Goal: Complete application form: Complete application form

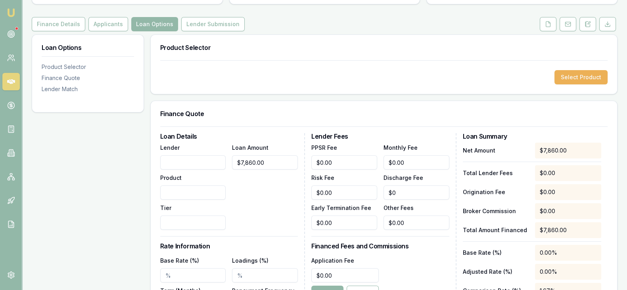
scroll to position [87, 0]
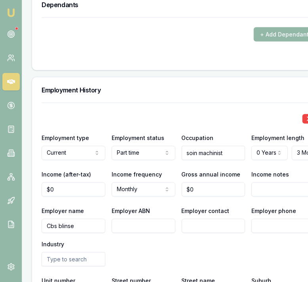
scroll to position [1266, 0]
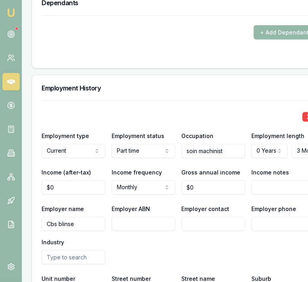
type input "0"
click at [73, 183] on input "0" at bounding box center [74, 187] width 64 height 14
type input "$607"
click at [87, 197] on div "X Employment type Current Current Previous Employment status Part time Full tim…" at bounding box center [179, 219] width 274 height 237
click at [205, 185] on input "0" at bounding box center [214, 187] width 64 height 14
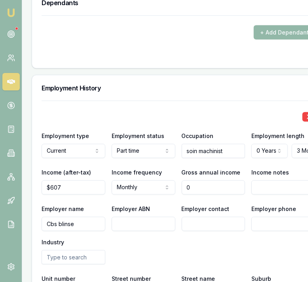
type input "$0"
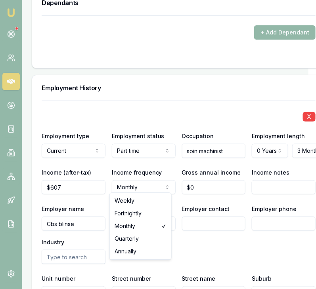
select select "WEEKLY"
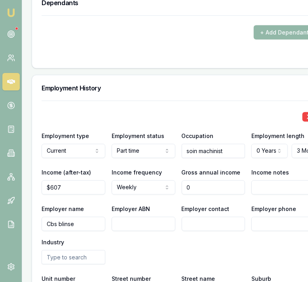
click at [195, 184] on input "0" at bounding box center [214, 187] width 64 height 14
type input "$34,819"
click at [182, 195] on div "X Employment type Current Current Previous Employment status Part time Full tim…" at bounding box center [179, 219] width 274 height 237
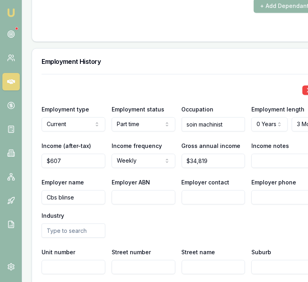
scroll to position [1292, 0]
drag, startPoint x: 84, startPoint y: 196, endPoint x: 51, endPoint y: 188, distance: 33.9
click at [51, 190] on input "Cbs blinse" at bounding box center [74, 197] width 64 height 14
type input "C"
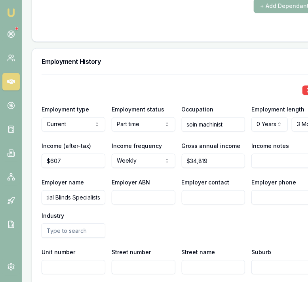
type input "Commercial Blinds Specialists"
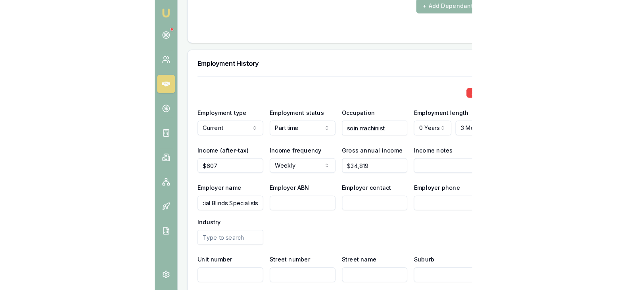
scroll to position [0, 0]
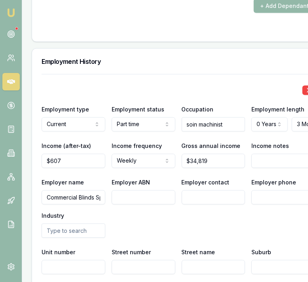
click at [108, 154] on div "Income (after-tax) $607 Income frequency Weekly Weekly Fortnightly Monthly Quar…" at bounding box center [179, 154] width 274 height 27
click at [132, 198] on input "Employer ABN" at bounding box center [144, 197] width 64 height 14
type input "98670150649"
click at [158, 228] on div "Employer name Commercial Blinds Specialists Employer ABN 98670150649 Employer c…" at bounding box center [179, 208] width 274 height 60
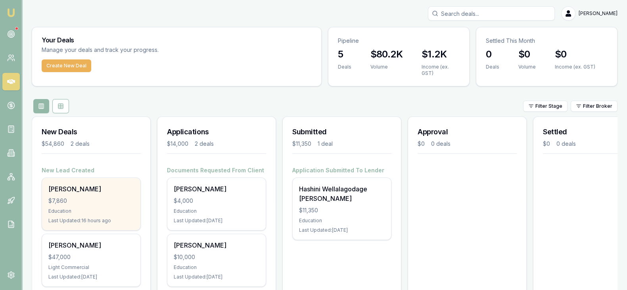
click at [83, 190] on div "[PERSON_NAME]" at bounding box center [91, 189] width 86 height 10
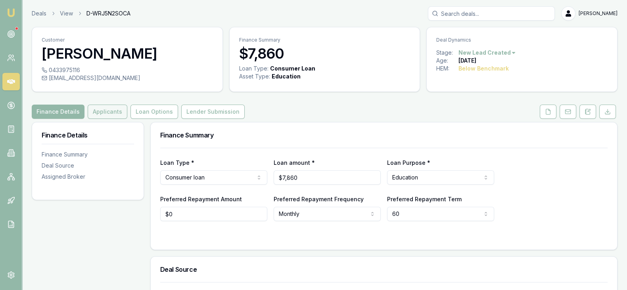
click at [105, 112] on button "Applicants" at bounding box center [108, 112] width 40 height 14
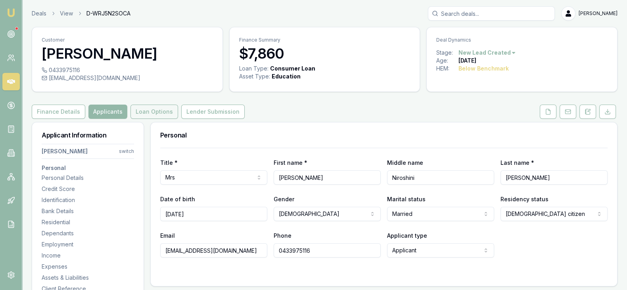
click at [155, 111] on button "Loan Options" at bounding box center [154, 112] width 48 height 14
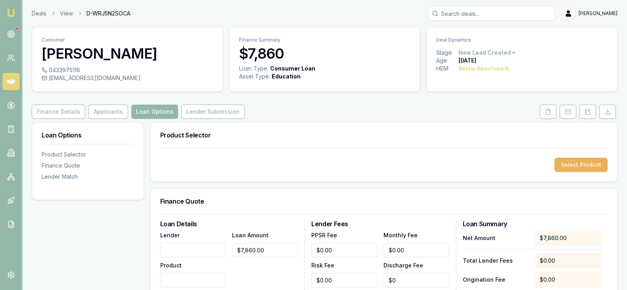
click at [109, 109] on button "Applicants" at bounding box center [108, 112] width 40 height 14
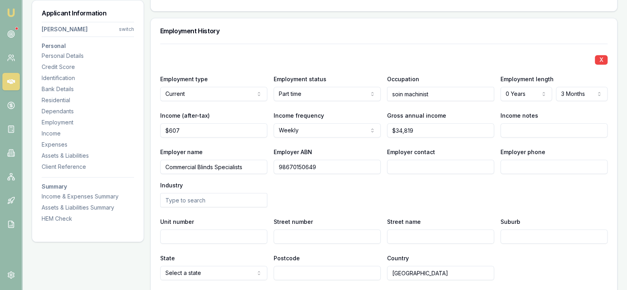
scroll to position [1048, 0]
drag, startPoint x: 442, startPoint y: 94, endPoint x: 379, endPoint y: 100, distance: 64.1
click at [379, 100] on div "X Employment type Current Current Previous Employment status Part time Full tim…" at bounding box center [383, 161] width 447 height 237
paste input "𝐒𝐞𝐰𝐢𝐧𝐠 𝐦𝐚𝐜𝐡𝐢𝐧𝐢𝐬𝐭"
type input "𝐒𝐞𝐰𝐢𝐧𝐠 𝐦𝐚𝐜𝐡𝐢𝐧𝐢𝐬𝐭"
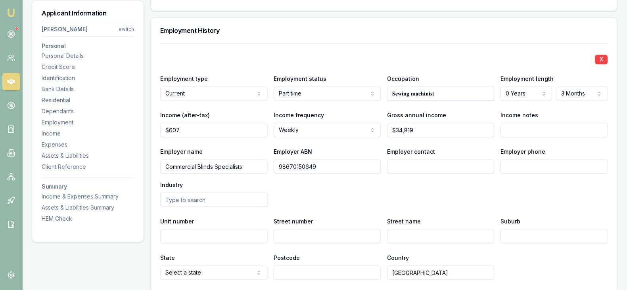
click at [434, 169] on input "Employer contact" at bounding box center [440, 166] width 107 height 14
click at [409, 166] on input "Employer contact" at bounding box center [440, 166] width 107 height 14
click at [533, 163] on input "Employer phone" at bounding box center [553, 166] width 107 height 14
paste input "tel"
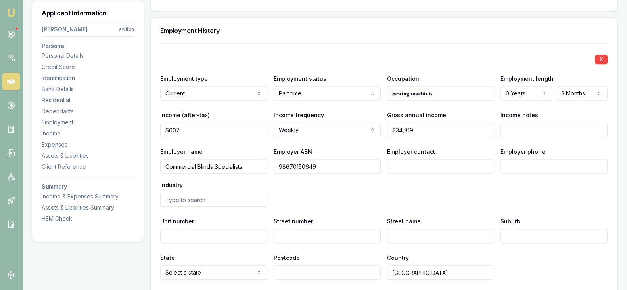
paste input "tel"
click at [517, 167] on input "Employer phone" at bounding box center [553, 166] width 107 height 14
paste input "tel"
click at [504, 179] on div "Employer name Commercial Blinds Specialists Employer ABN 98670150649 Employer c…" at bounding box center [383, 177] width 447 height 60
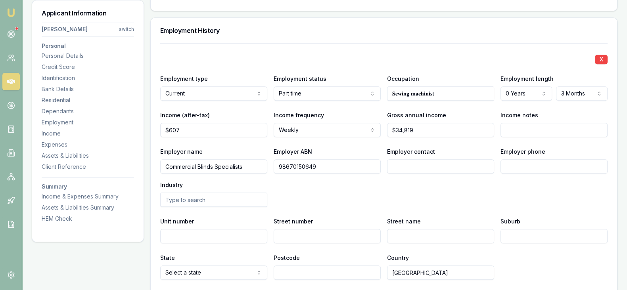
click at [506, 172] on input "Employer phone" at bounding box center [553, 166] width 107 height 14
paste input "tel"
click at [539, 167] on input "Employer phone" at bounding box center [553, 166] width 107 height 14
type input "1300 227 937"
click at [421, 161] on input "Employer contact" at bounding box center [440, 166] width 107 height 14
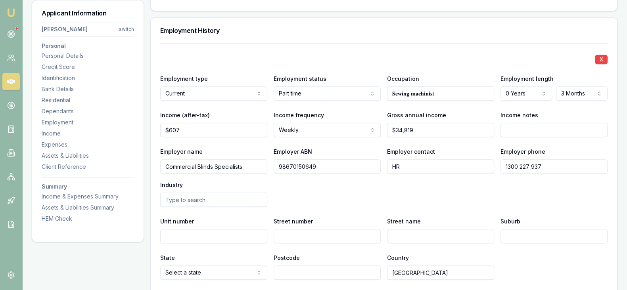
type input "HR"
click at [215, 201] on input "text" at bounding box center [213, 200] width 107 height 14
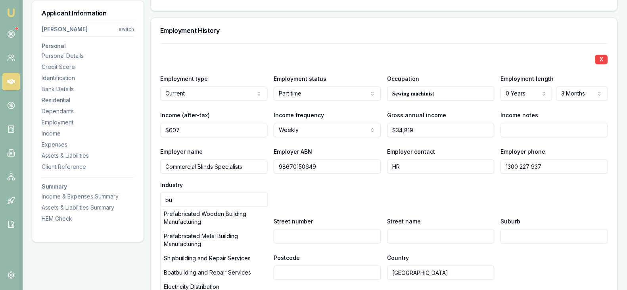
type input "b"
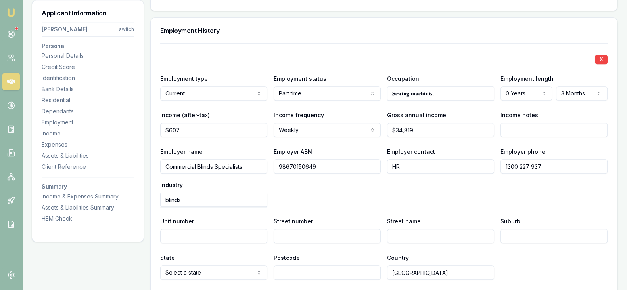
type input "blinds"
click at [201, 243] on div "X Employment type Current Current Previous Employment status Part time Full tim…" at bounding box center [383, 161] width 447 height 237
click at [210, 234] on input "Unit number" at bounding box center [213, 236] width 107 height 14
drag, startPoint x: 188, startPoint y: 197, endPoint x: 137, endPoint y: 200, distance: 51.2
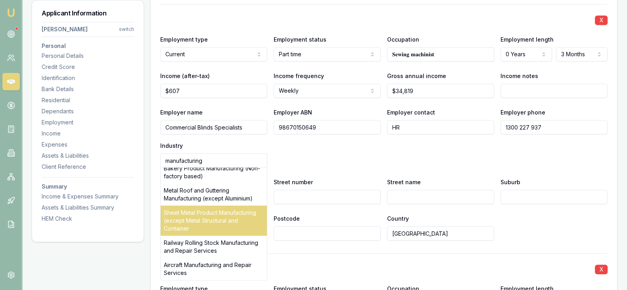
scroll to position [1088, 0]
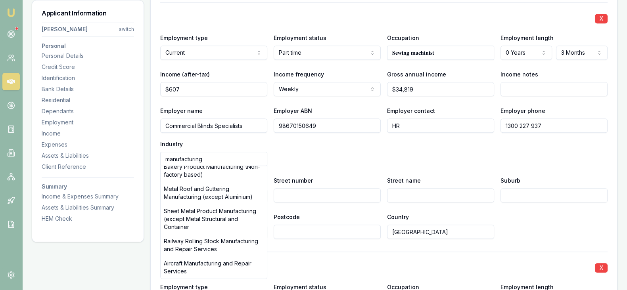
type input "manufacturing"
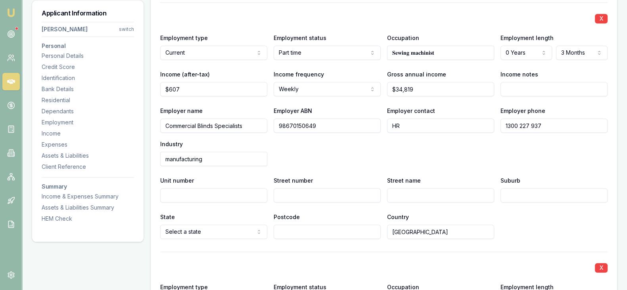
click at [191, 199] on input "Unit number" at bounding box center [213, 195] width 107 height 14
type input "15"
click at [296, 195] on input "Street number" at bounding box center [327, 195] width 107 height 14
paste input "𝐘𝐚𝐳𝐚𝐤𝐢 𝐰𝐚𝐲"
type input "𝐘𝐚𝐳𝐚𝐤𝐢 𝐰𝐚𝐲"
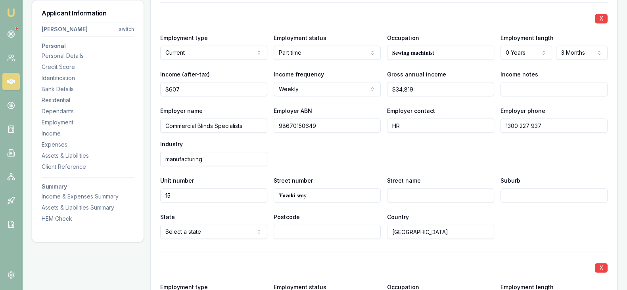
drag, startPoint x: 318, startPoint y: 197, endPoint x: 263, endPoint y: 194, distance: 55.6
click at [263, 194] on div "Unit number 15 Street number 𝐘𝐚𝐳𝐚𝐤𝐢 𝐰𝐚𝐲 Street name Suburb" at bounding box center [383, 189] width 447 height 27
click at [391, 197] on input "Street name" at bounding box center [440, 195] width 107 height 14
paste input "𝐘𝐚𝐳𝐚𝐤𝐢 𝐰𝐚𝐲"
type input "𝐘𝐚𝐳𝐚𝐤𝐢 𝐰𝐚𝐲"
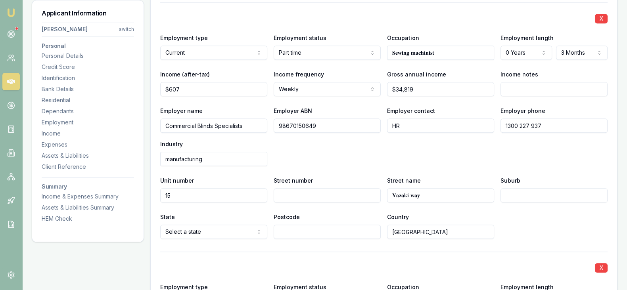
click at [214, 203] on div "X Employment type Current Current Previous Employment status Part time Full tim…" at bounding box center [383, 120] width 447 height 237
click at [214, 196] on input "15" at bounding box center [213, 195] width 107 height 14
type input "1"
click at [286, 193] on input "Street number" at bounding box center [327, 195] width 107 height 14
type input "15"
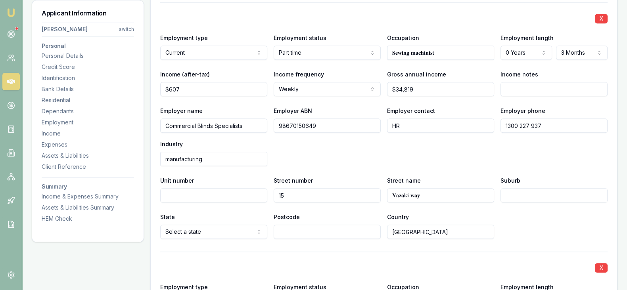
click at [441, 201] on input "𝐘𝐚𝐳𝐚𝐤𝐢 𝐰𝐚𝐲" at bounding box center [440, 195] width 107 height 14
click at [511, 195] on input "Suburb" at bounding box center [553, 195] width 107 height 14
paste input "𝐂𝐚𝐫𝐫𝐮𝐦 𝐃𝐨𝐰𝐧𝐬"
type input "𝐂𝐚𝐫𝐫𝐮𝐦 𝐃𝐨𝐰𝐧𝐬"
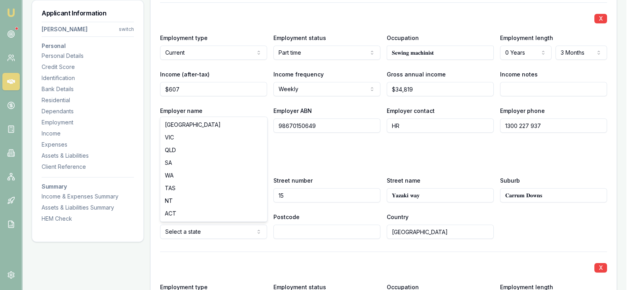
select select "VIC"
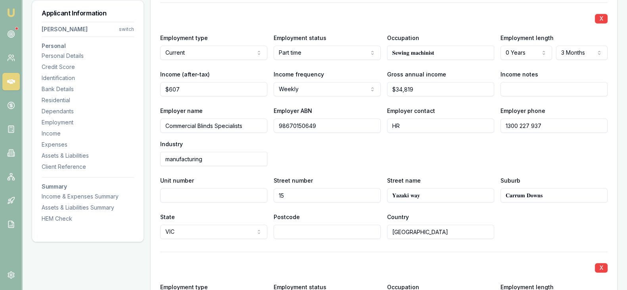
click at [287, 231] on input "Postcode" at bounding box center [327, 232] width 107 height 14
type input "3201"
click at [354, 245] on div "X Employment type Current Current Previous Employment status Part time Full tim…" at bounding box center [383, 258] width 447 height 513
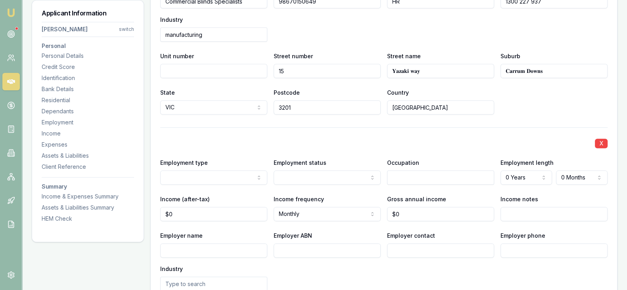
scroll to position [1213, 0]
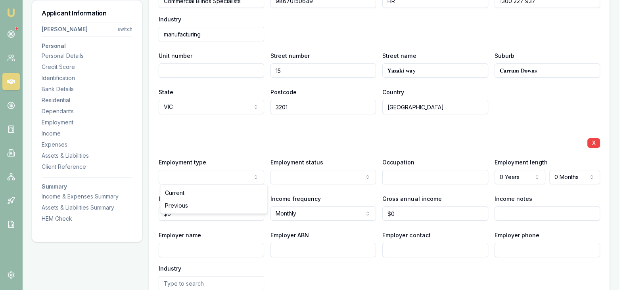
select select "PREVIOUS"
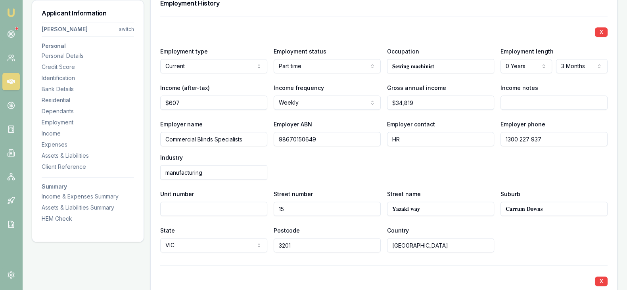
scroll to position [1072, 0]
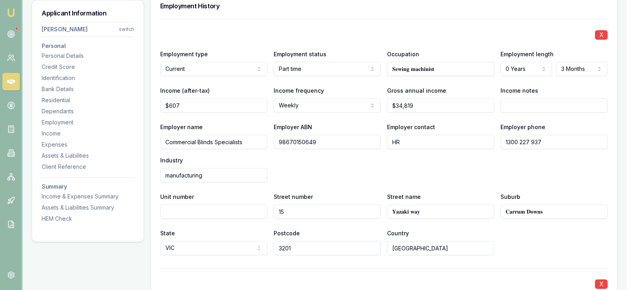
drag, startPoint x: 443, startPoint y: 68, endPoint x: 386, endPoint y: 67, distance: 57.1
click at [386, 67] on div "Employment type Current Current Previous Employment status Part time Full time …" at bounding box center [383, 62] width 447 height 27
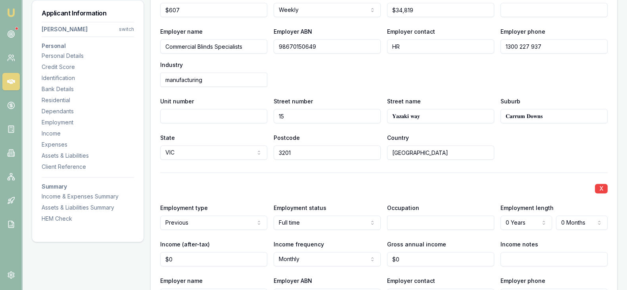
scroll to position [1178, 0]
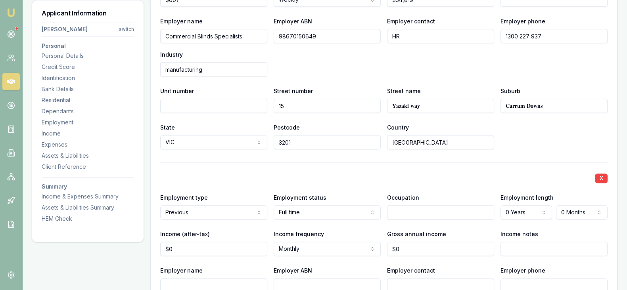
click at [419, 211] on input "text" at bounding box center [440, 212] width 107 height 14
paste input "𝐒𝐞𝐰𝐢𝐧𝐠 𝐦𝐚𝐜𝐡𝐢𝐧𝐢𝐬𝐭"
type input "𝐒𝐞𝐰𝐢𝐧𝐠 𝐦𝐚𝐜𝐡𝐢𝐧𝐢𝐬𝐭"
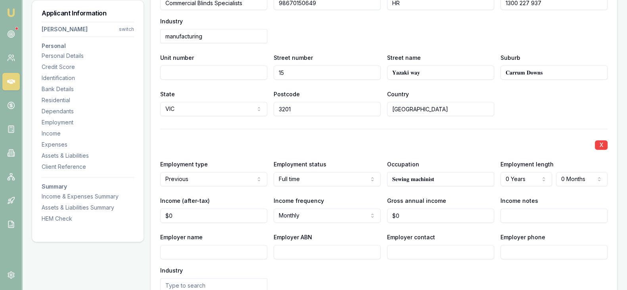
scroll to position [1212, 0]
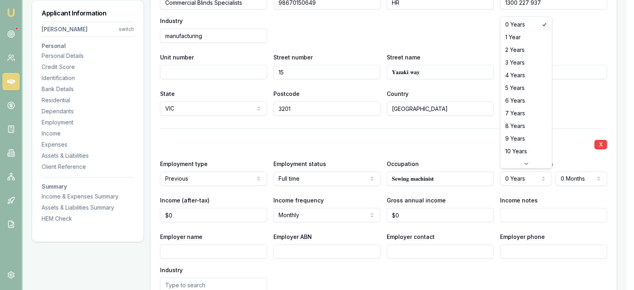
select select "5"
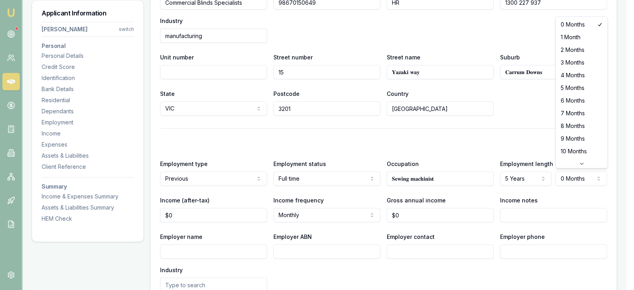
select select "6"
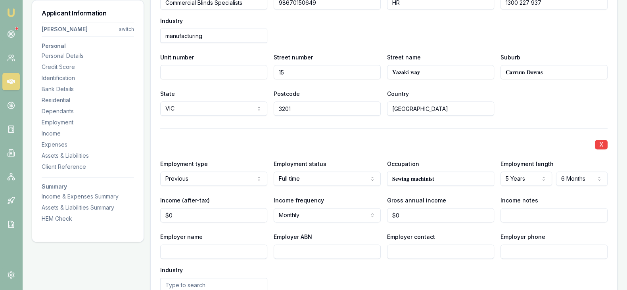
type input "0"
click at [205, 213] on input "0" at bounding box center [213, 215] width 107 height 14
type input "$818"
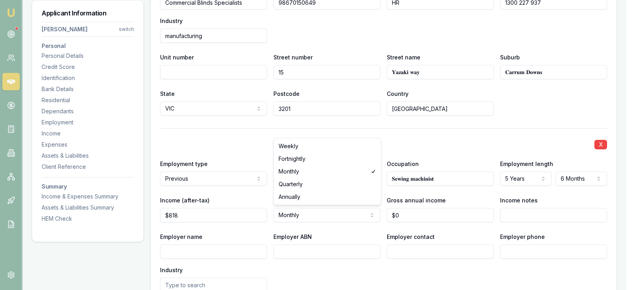
select select "WEEKLY"
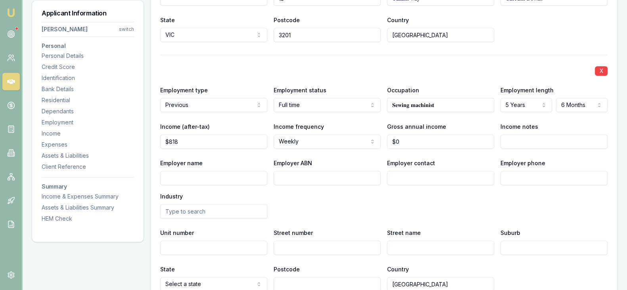
scroll to position [1286, 0]
click at [350, 191] on div "Employer name Employer ABN Employer contact Employer phone Industry" at bounding box center [383, 187] width 447 height 60
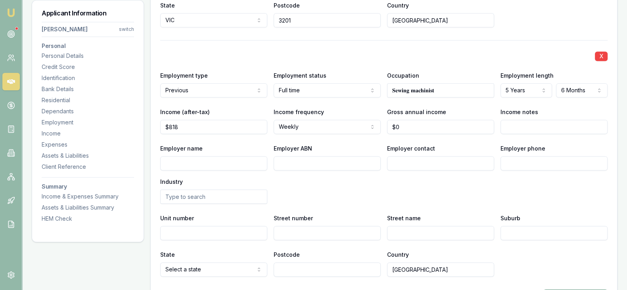
scroll to position [1300, 0]
click at [190, 165] on input "Employer name" at bounding box center [213, 163] width 107 height 14
paste input "𝐏𝐚𝐫𝐚𝐦𝐨𝐮𝐧𝐭 𝐛𝐥𝐢𝐧𝐝𝐬 𝐩𝐯𝐭 𝐥𝐭𝐝"
type input "𝐏𝐚𝐫𝐚𝐦𝐨𝐮𝐧𝐭 𝐛𝐥𝐢𝐧𝐝𝐬 𝐩𝐯𝐭 𝐥𝐭𝐝"
click at [297, 164] on input "Employer ABN" at bounding box center [327, 163] width 107 height 14
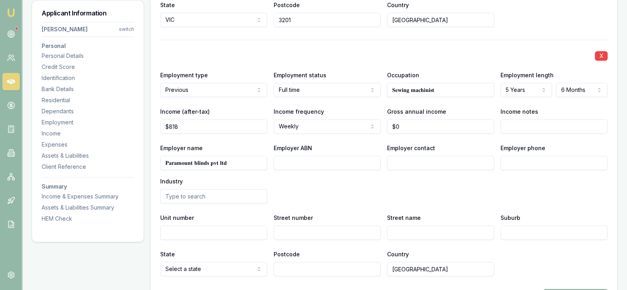
click at [312, 161] on input "Employer ABN" at bounding box center [327, 163] width 107 height 14
paste input "85610973049"
type input "85610973049"
click at [424, 156] on input "Employer contact" at bounding box center [440, 163] width 107 height 14
type input "HR"
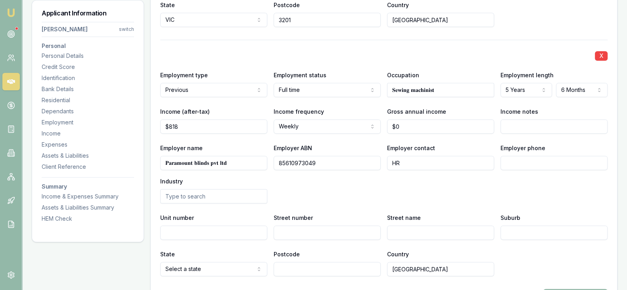
click at [450, 185] on div "Employer name 𝐏𝐚𝐫𝐚𝐦𝐨𝐮𝐧𝐭 𝐛𝐥𝐢𝐧𝐝𝐬 𝐩𝐯𝐭 𝐥𝐭𝐝 Employer ABN 85610973049 Employer contac…" at bounding box center [383, 173] width 447 height 60
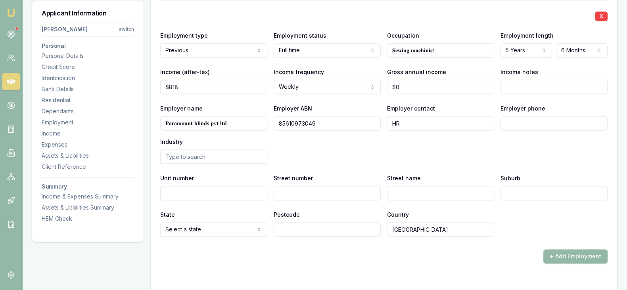
scroll to position [1341, 0]
click at [236, 149] on input "text" at bounding box center [213, 156] width 107 height 14
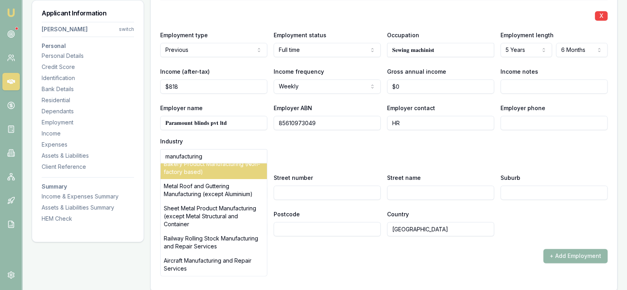
scroll to position [73, 0]
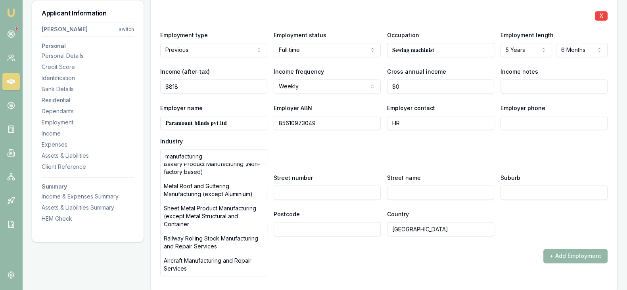
type input "manufacturing"
click at [339, 161] on div "Employer name 𝐏𝐚𝐫𝐚𝐦𝐨𝐮𝐧𝐭 𝐛𝐥𝐢𝐧𝐝𝐬 𝐩𝐯𝐭 𝐥𝐭𝐝 Employer ABN 85610973049 Employer contac…" at bounding box center [383, 133] width 447 height 60
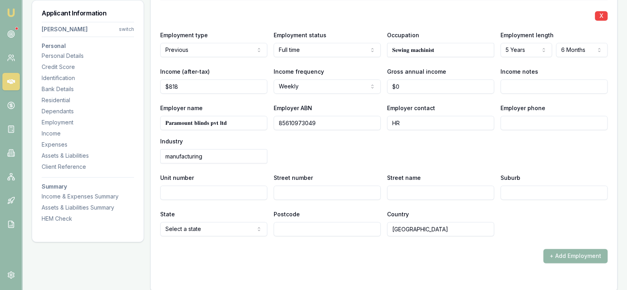
click at [226, 195] on input "Unit number" at bounding box center [213, 193] width 107 height 14
click at [290, 190] on input "Street number" at bounding box center [327, 193] width 107 height 14
paste input "𝟔"
type input "𝟔"
click at [390, 187] on input "Street name" at bounding box center [440, 193] width 107 height 14
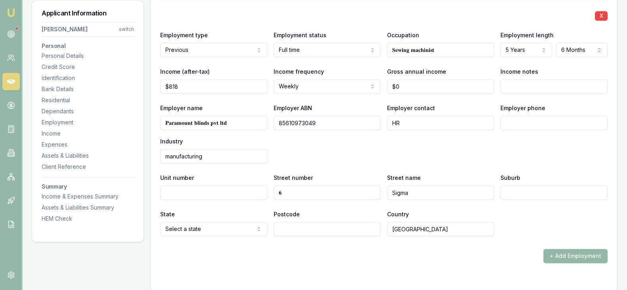
type input "Sigma"
click at [519, 192] on input "Suburb" at bounding box center [553, 193] width 107 height 14
type input "Dr"
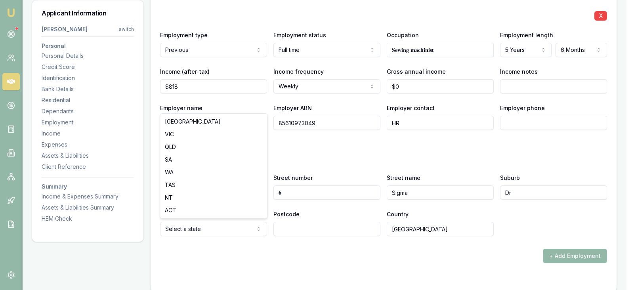
select select "VIC"
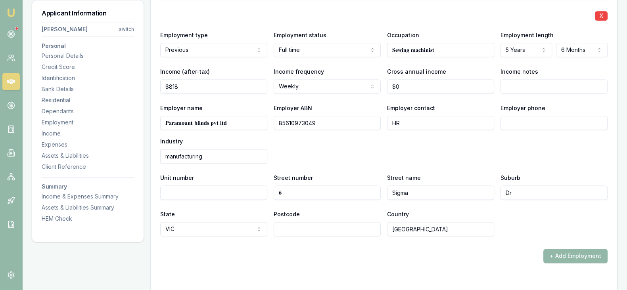
click at [517, 194] on input "Dr" at bounding box center [553, 193] width 107 height 14
type input "D"
click at [428, 191] on input "Sigma" at bounding box center [440, 193] width 107 height 14
type input "Sigma Dr"
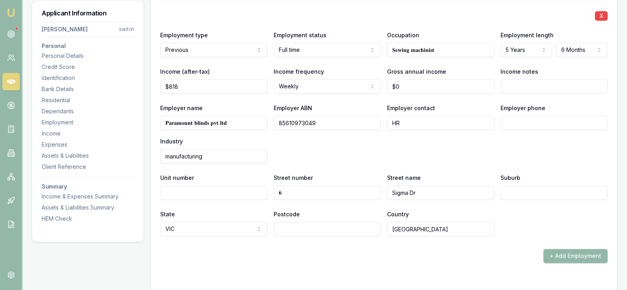
click at [533, 187] on input "Suburb" at bounding box center [553, 193] width 107 height 14
paste input "𝐂𝐫𝐨𝐲𝐝𝐨𝐧 𝐬𝐨𝐮𝐭𝐡"
type input "𝐂𝐫𝐨𝐲𝐝𝐨𝐧 𝐬𝐨𝐮𝐭𝐡"
click at [298, 229] on input "Postcode" at bounding box center [327, 229] width 107 height 14
click at [303, 144] on div "Employer name 𝐏𝐚𝐫𝐚𝐦𝐨𝐮𝐧𝐭 𝐛𝐥𝐢𝐧𝐝𝐬 𝐩𝐯𝐭 𝐥𝐭𝐝 Employer ABN 85610973049 Employer contac…" at bounding box center [383, 133] width 447 height 60
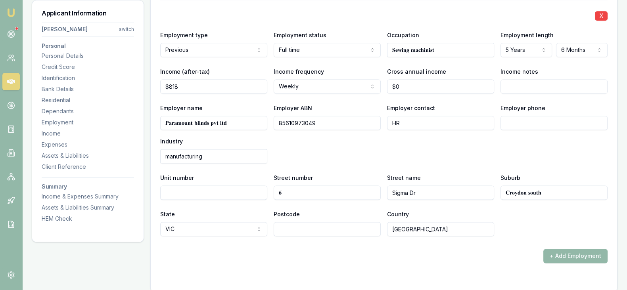
drag, startPoint x: 261, startPoint y: 178, endPoint x: 222, endPoint y: 147, distance: 49.7
click at [222, 149] on input "manufacturing" at bounding box center [213, 156] width 107 height 14
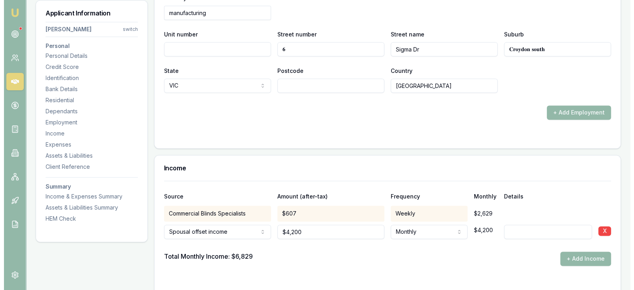
scroll to position [1484, 0]
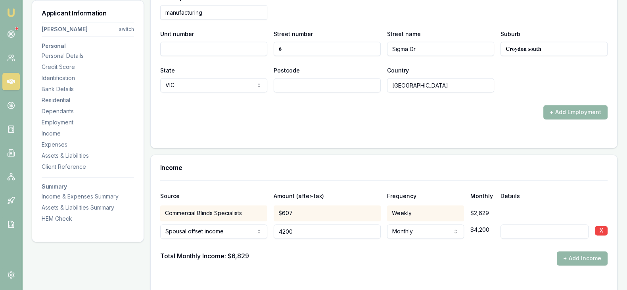
drag, startPoint x: 312, startPoint y: 232, endPoint x: 277, endPoint y: 230, distance: 34.9
click at [277, 230] on input "4200" at bounding box center [327, 231] width 107 height 14
type input "$3,762"
click at [396, 274] on form "Source Amount (after-tax) Frequency Monthly Details Commercial Blinds Specialis…" at bounding box center [383, 232] width 447 height 104
click at [566, 256] on button "+ Add Income" at bounding box center [582, 258] width 51 height 14
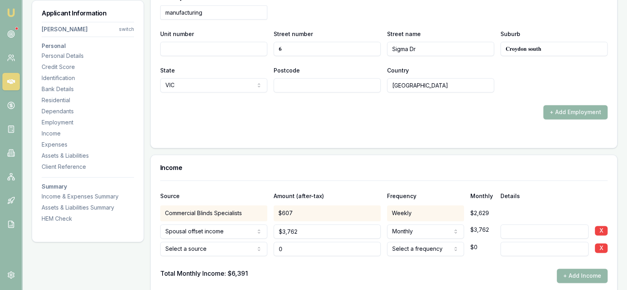
type input "$0"
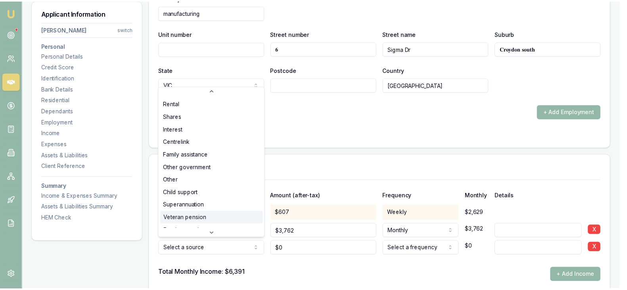
scroll to position [34, 0]
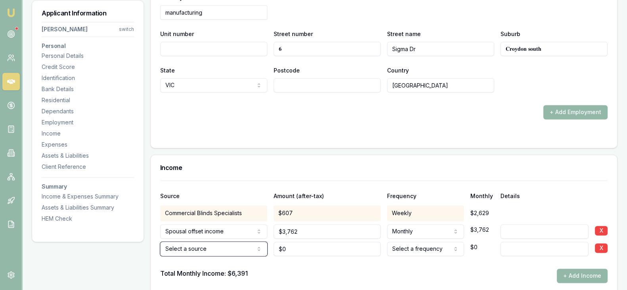
click at [600, 244] on button "X" at bounding box center [601, 248] width 13 height 10
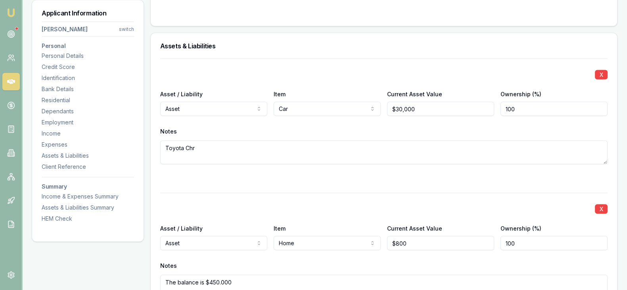
scroll to position [1986, 0]
drag, startPoint x: 488, startPoint y: 264, endPoint x: 454, endPoint y: 243, distance: 40.6
click at [454, 243] on div "X Asset / Liability Asset Asset Liability Item Home Home Car Boat Bike Caravan …" at bounding box center [383, 255] width 447 height 125
click at [454, 243] on input "800" at bounding box center [440, 243] width 107 height 14
type input "$800,000"
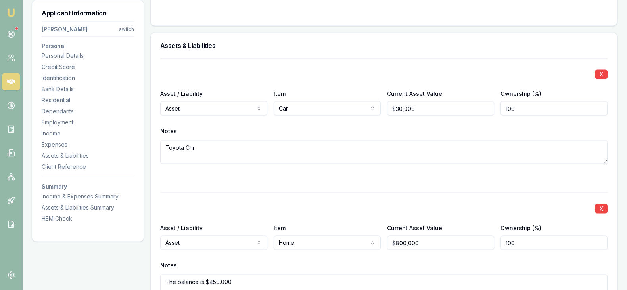
click at [461, 263] on div "Notes" at bounding box center [383, 266] width 447 height 12
click at [534, 244] on input "100" at bounding box center [553, 243] width 107 height 14
type input "050"
click at [499, 217] on div "X Asset / Liability Asset Asset Liability Item Home Home Car Boat Bike Caravan …" at bounding box center [383, 255] width 447 height 125
click at [486, 253] on div "X Asset / Liability Asset Asset Liability Item Home Home Car Boat Bike Caravan …" at bounding box center [383, 255] width 447 height 125
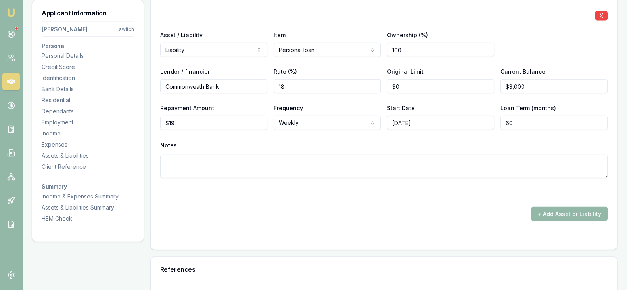
scroll to position [2312, 0]
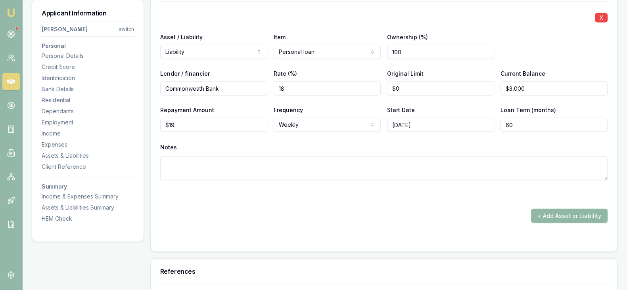
click at [556, 216] on button "+ Add Asset or Liability" at bounding box center [569, 216] width 77 height 14
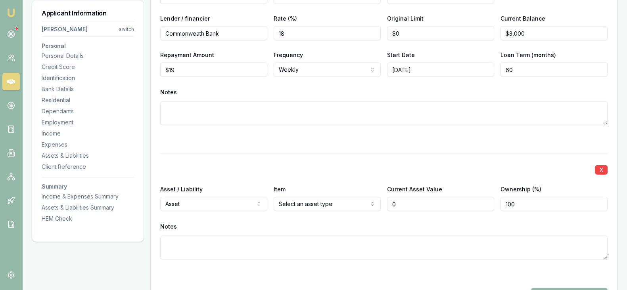
scroll to position [2367, 0]
type input "$0"
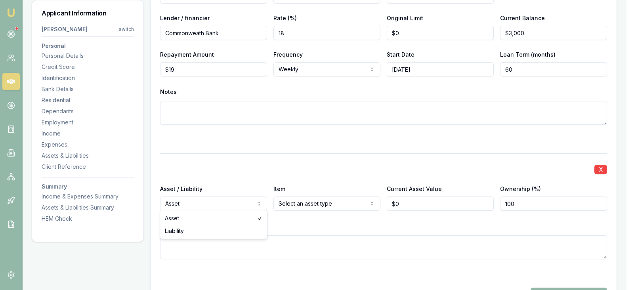
select select "LIABILITY"
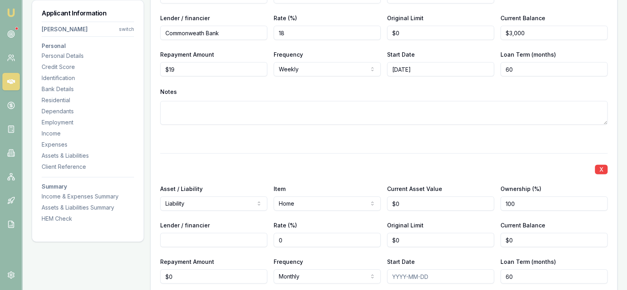
type input "0"
click at [413, 201] on input "0" at bounding box center [440, 204] width 107 height 14
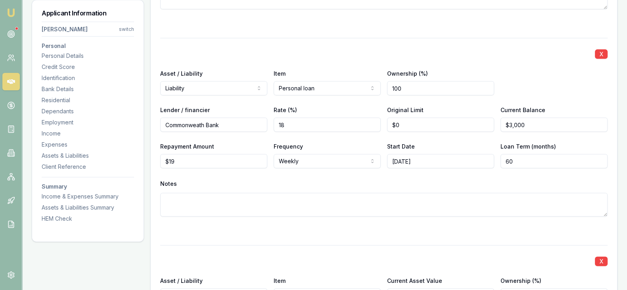
scroll to position [2436, 0]
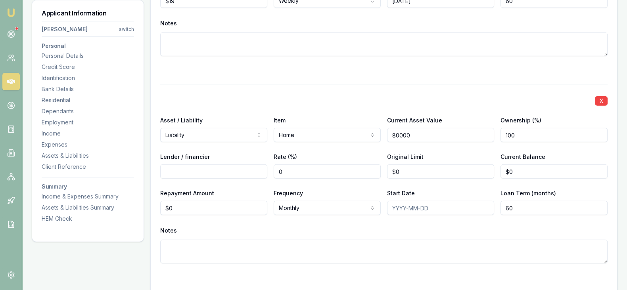
type input "$80,000"
click at [334, 110] on div "X Asset / Liability Liability Asset Liability Item Home Home Car Boat Bike Cara…" at bounding box center [383, 184] width 447 height 198
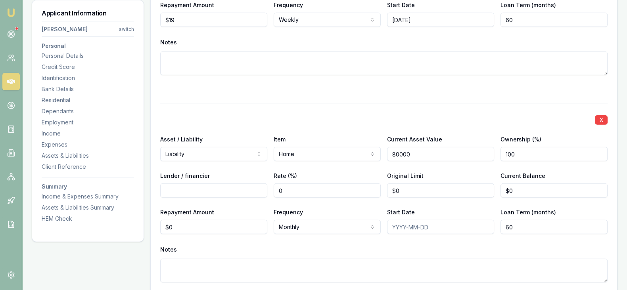
click at [422, 151] on input "80000" at bounding box center [440, 154] width 107 height 14
type input "$800,000"
click at [419, 115] on div "X" at bounding box center [383, 119] width 447 height 11
drag, startPoint x: 533, startPoint y: 153, endPoint x: 543, endPoint y: 151, distance: 10.4
click at [543, 151] on input "100" at bounding box center [553, 154] width 107 height 14
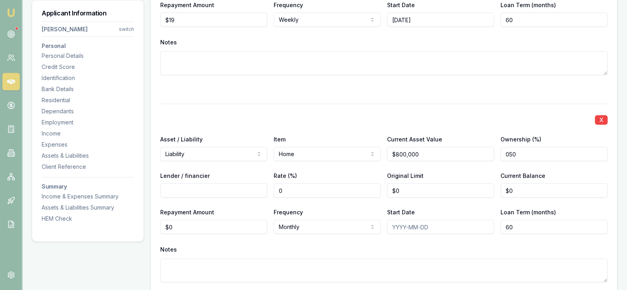
type input "050"
click at [218, 167] on div "X Asset / Liability Liability Asset Liability Item Home Home Car Boat Bike Cara…" at bounding box center [383, 203] width 447 height 198
click at [212, 191] on input "Lender / financier" at bounding box center [213, 191] width 107 height 14
type input "CBA"
click at [310, 189] on input "0" at bounding box center [327, 191] width 107 height 14
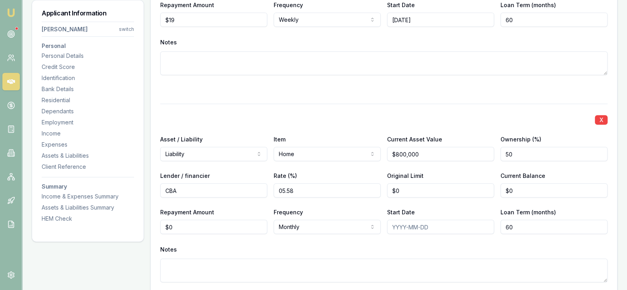
type input "05.58"
click at [416, 194] on input "0" at bounding box center [440, 191] width 107 height 14
type input "$0"
type input "0"
click at [180, 224] on input "0" at bounding box center [213, 227] width 107 height 14
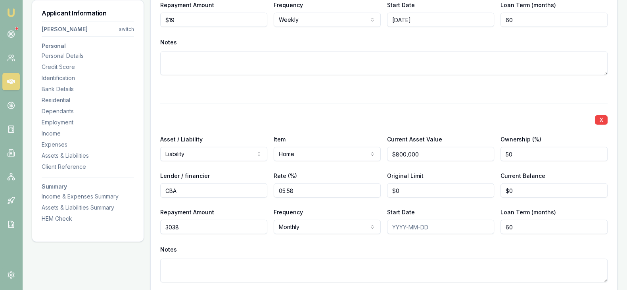
type input "$3,038"
click at [299, 246] on div "Notes" at bounding box center [383, 250] width 447 height 12
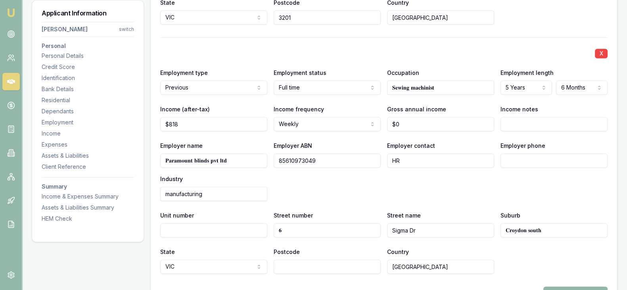
scroll to position [1306, 0]
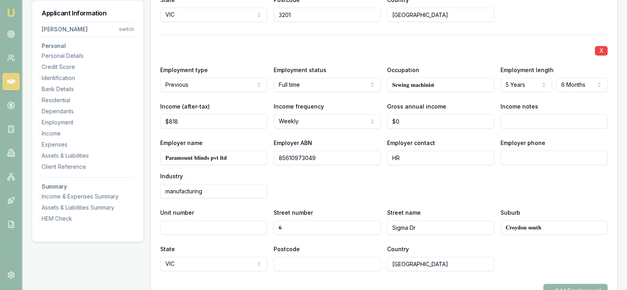
click at [527, 153] on input "Employer phone" at bounding box center [553, 158] width 107 height 14
paste input "0397 398 622"
type input "0397 398 622"
click at [472, 179] on div "Employer name 𝐏𝐚𝐫𝐚𝐦𝐨𝐮𝐧𝐭 𝐛𝐥𝐢𝐧𝐝𝐬 𝐩𝐯𝐭 𝐥𝐭𝐝 Employer ABN 85610973049 Employer contac…" at bounding box center [383, 168] width 447 height 60
click at [317, 261] on input "Postcode" at bounding box center [327, 264] width 107 height 14
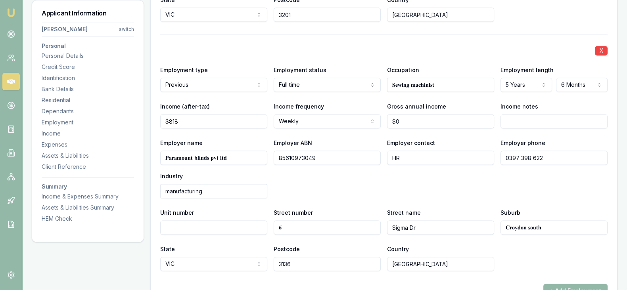
type input "3136"
click at [377, 197] on div "X Employment type Previous Current Previous Employment status Full time Full ti…" at bounding box center [383, 152] width 447 height 237
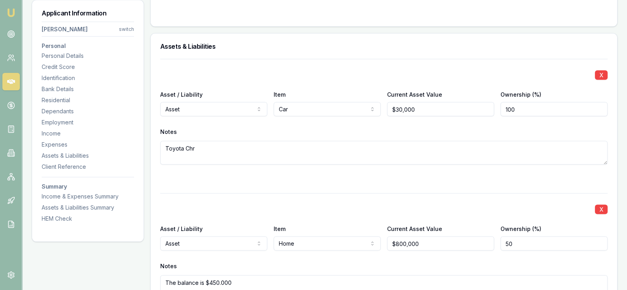
scroll to position [2005, 0]
click at [262, 281] on textarea "The balance is $450.000" at bounding box center [383, 287] width 447 height 24
type textarea "The balance is $450.000, she pays only $200 per week"
click at [311, 199] on div "X Asset / Liability Asset Asset Liability Item Home Home Car Boat Bike Caravan …" at bounding box center [383, 255] width 447 height 125
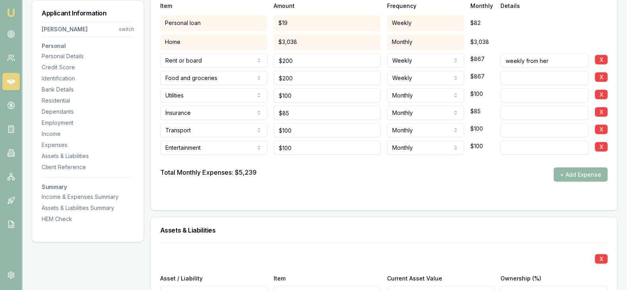
scroll to position [1738, 0]
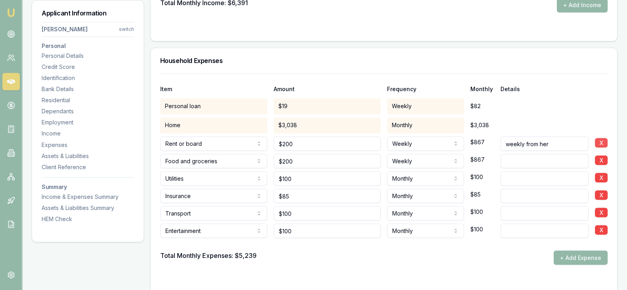
click at [600, 143] on button "X" at bounding box center [601, 143] width 13 height 10
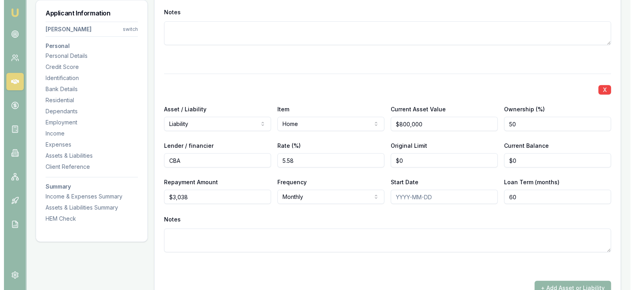
scroll to position [2534, 0]
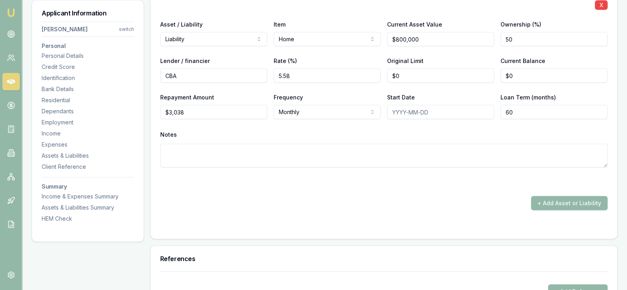
click at [553, 197] on button "+ Add Asset or Liability" at bounding box center [569, 203] width 77 height 14
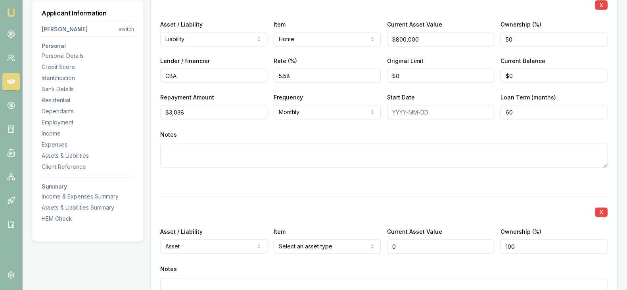
type input "$0"
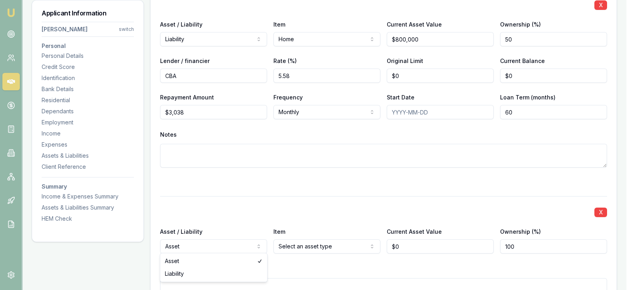
select select "LIABILITY"
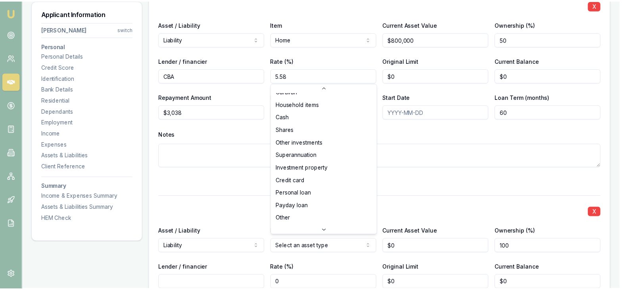
scroll to position [59, 0]
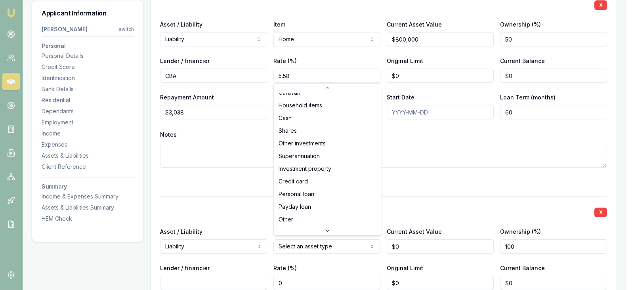
select select "CREDIT_CARD"
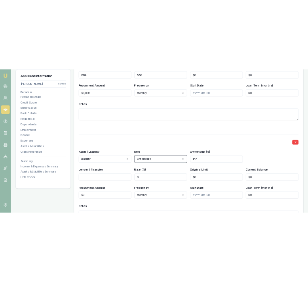
scroll to position [2604, 0]
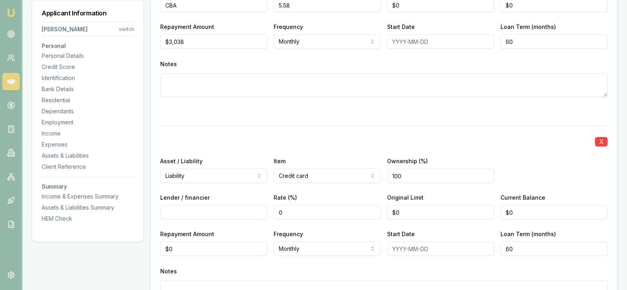
click at [173, 213] on input "Lender / financier" at bounding box center [213, 212] width 107 height 14
type input "Latitude"
click at [313, 216] on input "0" at bounding box center [327, 212] width 107 height 14
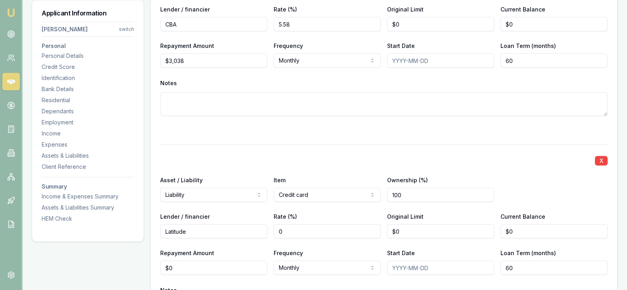
click at [313, 233] on input "0" at bounding box center [327, 231] width 107 height 14
type input "027.99"
click at [351, 212] on div "Rate (%) 027.99" at bounding box center [327, 225] width 107 height 27
click at [283, 230] on input "27.99" at bounding box center [327, 231] width 107 height 14
type input "0"
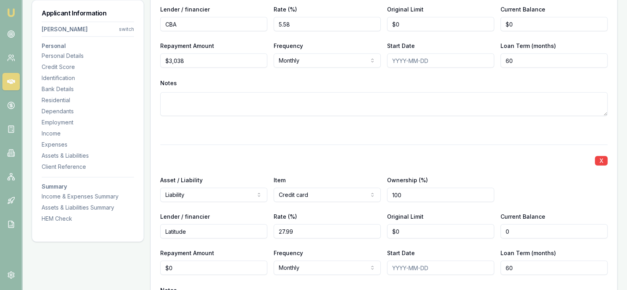
click at [523, 232] on input "0" at bounding box center [553, 231] width 107 height 14
type input "$3,867"
click at [350, 206] on div "X Asset / Liability Liability Asset Liability Item Credit card Home Car Boat Bi…" at bounding box center [383, 244] width 447 height 198
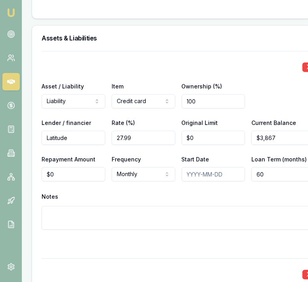
scroll to position [2289, 0]
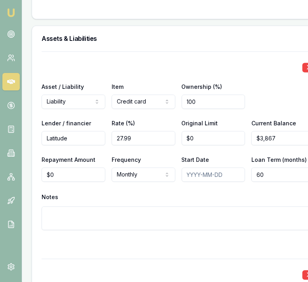
type input "0"
click at [67, 171] on input "0" at bounding box center [74, 175] width 64 height 14
type input "$193"
click at [87, 192] on div "Notes" at bounding box center [179, 198] width 274 height 12
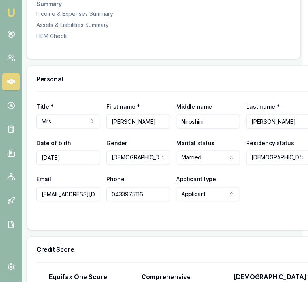
scroll to position [313, 5]
drag, startPoint x: 144, startPoint y: 124, endPoint x: 109, endPoint y: 128, distance: 35.5
click at [109, 128] on input "Anusha" at bounding box center [139, 121] width 64 height 14
drag, startPoint x: 209, startPoint y: 128, endPoint x: 172, endPoint y: 130, distance: 36.5
click at [177, 128] on input "Niroshini" at bounding box center [209, 121] width 64 height 14
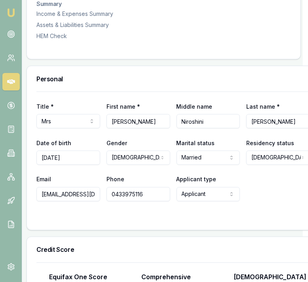
drag, startPoint x: 274, startPoint y: 132, endPoint x: 244, endPoint y: 130, distance: 30.2
click at [247, 128] on input "Jacobs" at bounding box center [279, 121] width 64 height 14
click at [148, 229] on div "Title * Mrs Mr Mrs Miss Ms Dr Prof First name * Anusha Middle name Niroshini La…" at bounding box center [173, 161] width 293 height 138
drag, startPoint x: 38, startPoint y: 201, endPoint x: 107, endPoint y: 206, distance: 69.2
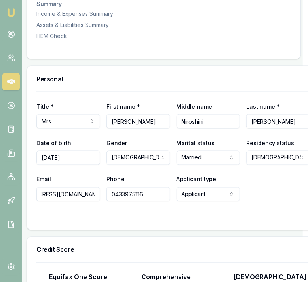
click at [107, 201] on div "Email anusha_jacobs@yahoo.com.au Phone 0433975116 Applicant type Applicant Appl…" at bounding box center [173, 187] width 274 height 27
drag, startPoint x: 149, startPoint y: 201, endPoint x: 107, endPoint y: 201, distance: 41.6
click at [107, 201] on input "0433975116" at bounding box center [139, 194] width 64 height 14
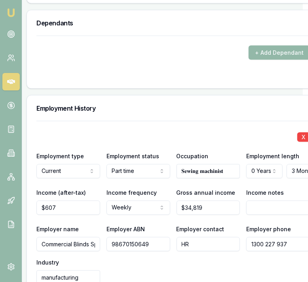
scroll to position [1247, 5]
